Goal: Information Seeking & Learning: Learn about a topic

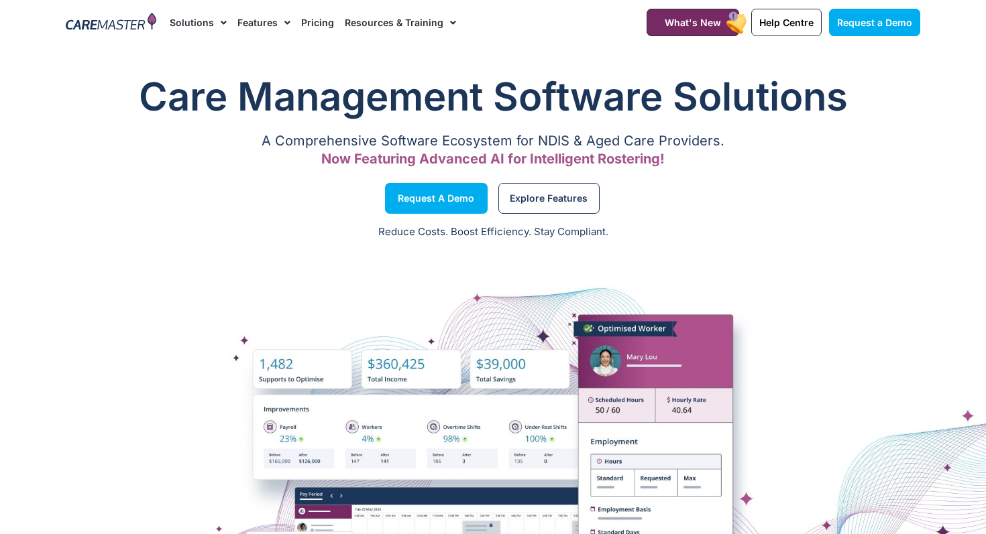
click at [113, 27] on img at bounding box center [111, 23] width 91 height 20
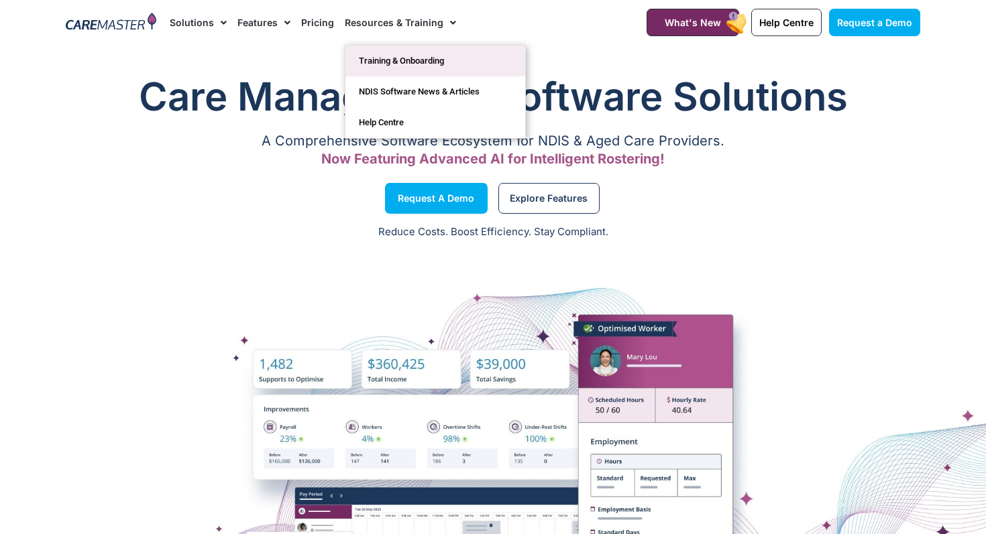
click at [377, 63] on link "Training & Onboarding" at bounding box center [435, 61] width 180 height 31
